Goal: Check status: Check status

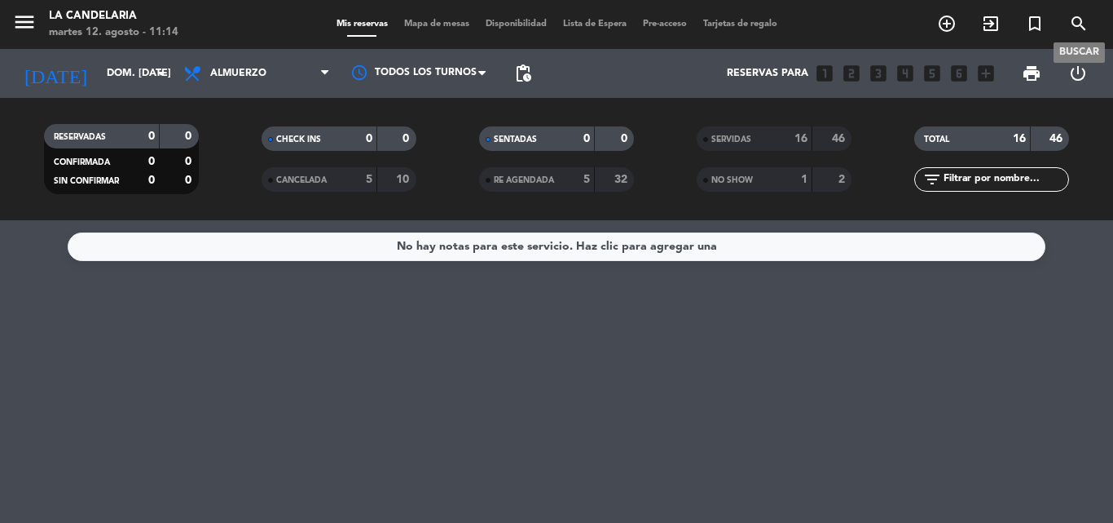
click at [1078, 20] on icon "search" at bounding box center [1079, 24] width 20 height 20
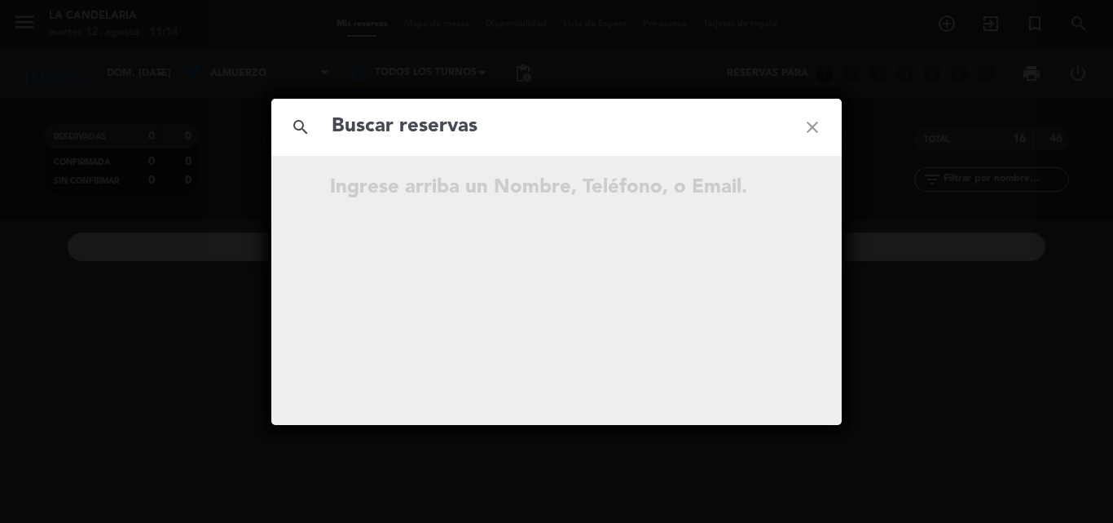
click at [374, 130] on input "text" at bounding box center [556, 126] width 453 height 33
click at [424, 132] on input "Nnssx8" at bounding box center [556, 126] width 453 height 33
type input "Nnssx8"
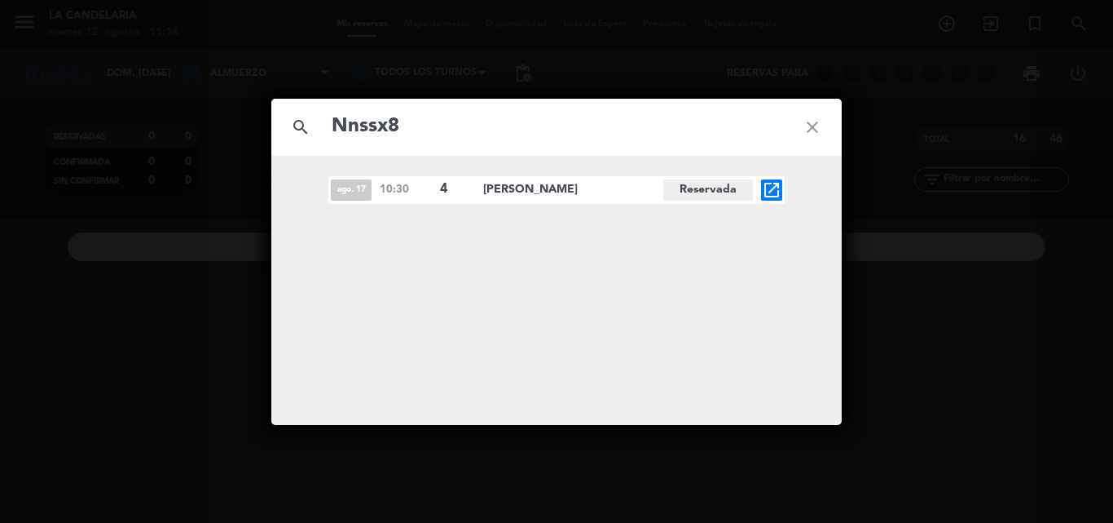
click at [775, 188] on icon "open_in_new" at bounding box center [772, 190] width 20 height 20
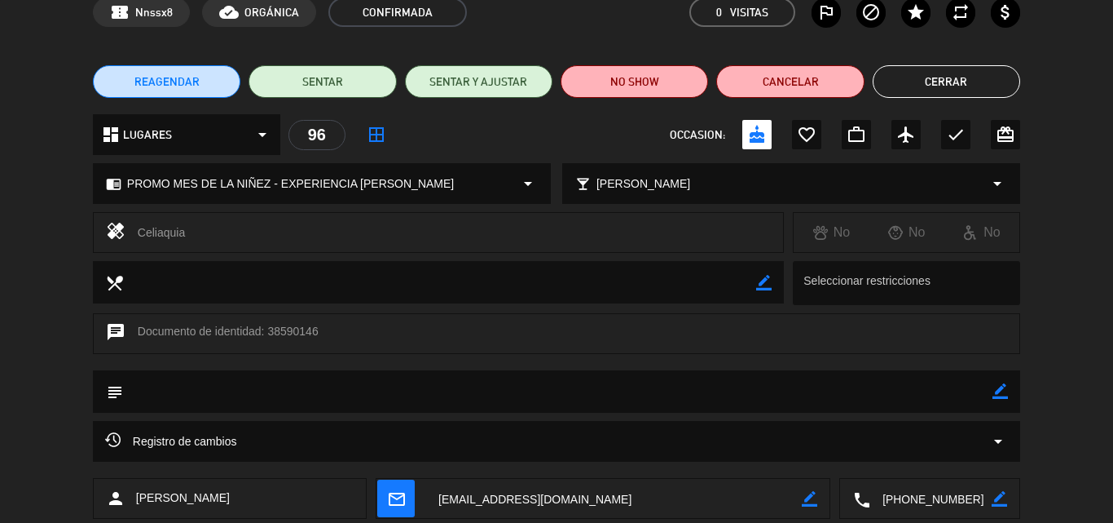
scroll to position [163, 0]
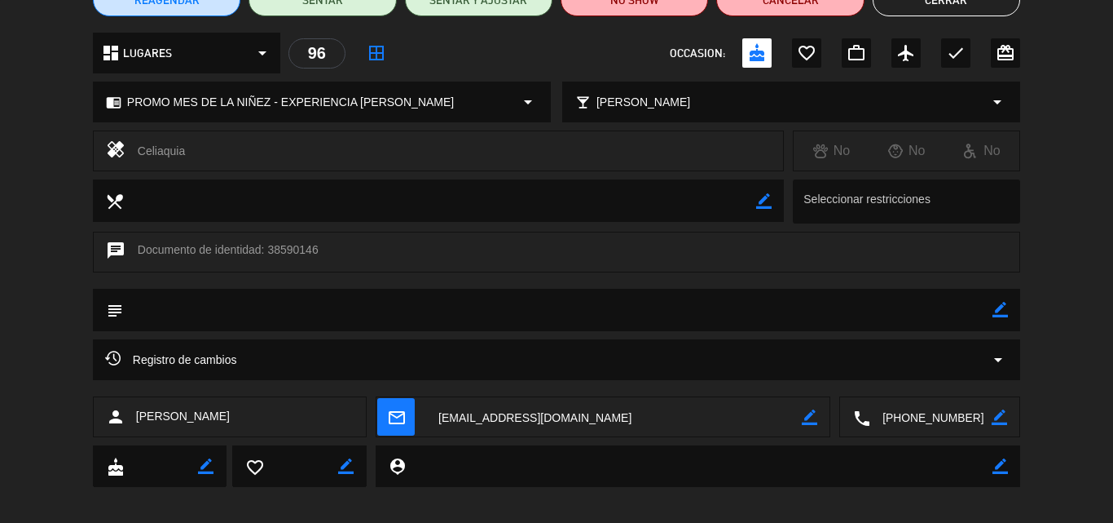
drag, startPoint x: 267, startPoint y: 249, endPoint x: 318, endPoint y: 245, distance: 50.7
click at [318, 245] on div "chat Documento de identidad: 38590146" at bounding box center [557, 252] width 928 height 41
copy div "38590146"
drag, startPoint x: 134, startPoint y: 412, endPoint x: 239, endPoint y: 417, distance: 105.2
click at [239, 417] on div "person [PERSON_NAME]" at bounding box center [230, 416] width 274 height 41
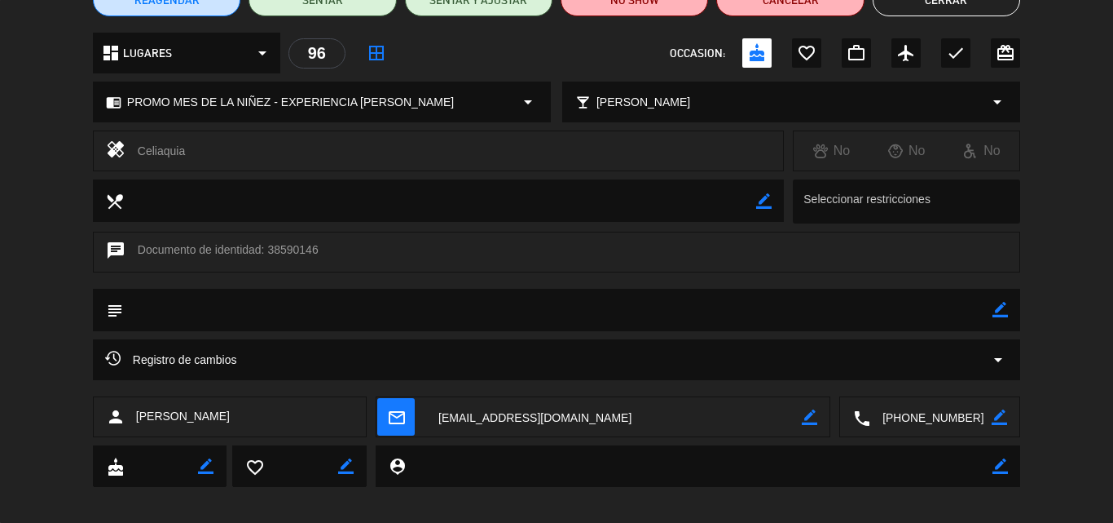
copy span "[PERSON_NAME]"
click at [605, 510] on div "calendar_today dom. 17, ago. access_time 10:30 local_atm Depósito: ARS 266.200 …" at bounding box center [556, 261] width 1113 height 523
click at [602, 420] on textarea at bounding box center [614, 417] width 376 height 41
